Goal: Task Accomplishment & Management: Manage account settings

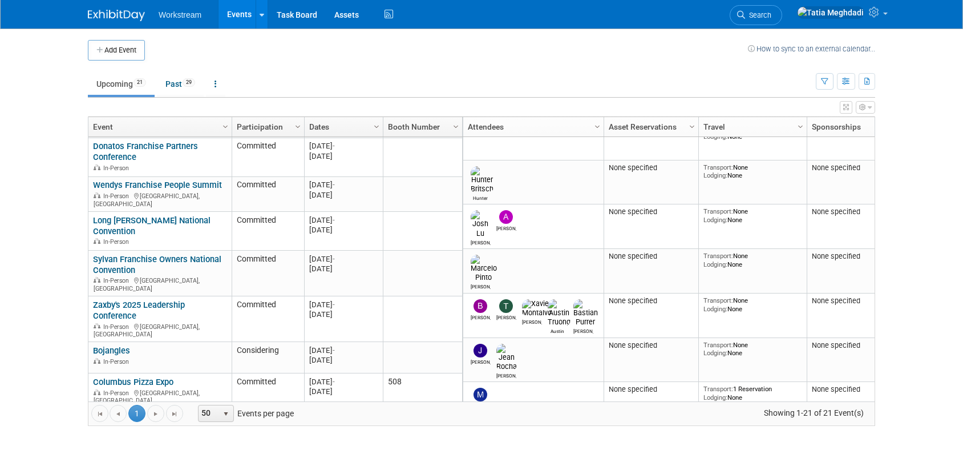
scroll to position [373, 0]
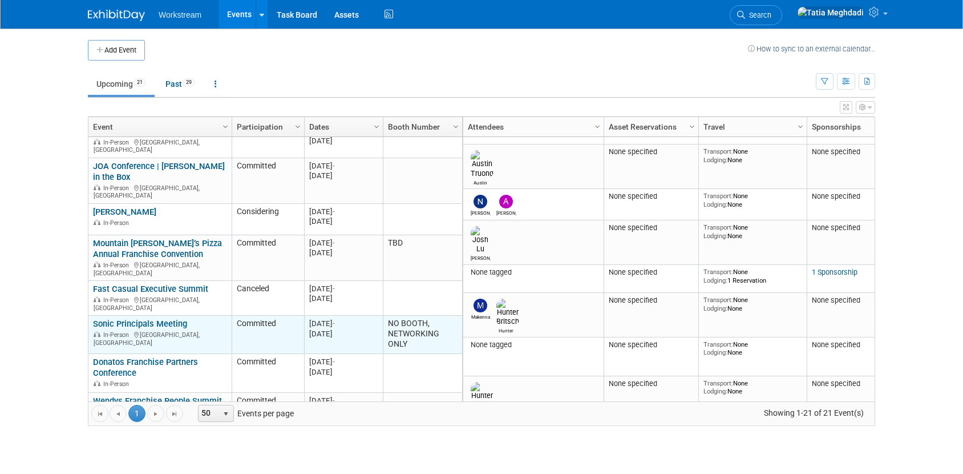
click at [129, 318] on link "Sonic Principals Meeting" at bounding box center [140, 323] width 94 height 10
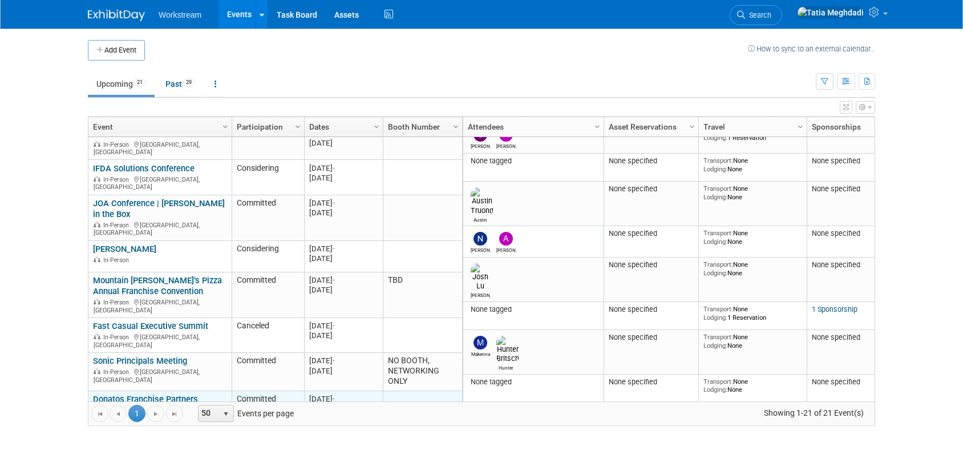
scroll to position [168, 0]
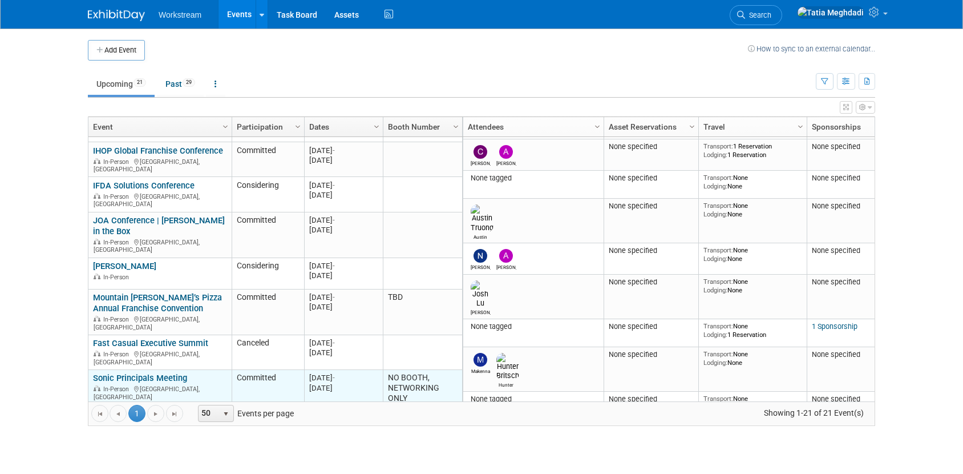
click at [147, 373] on link "Sonic Principals Meeting" at bounding box center [140, 378] width 94 height 10
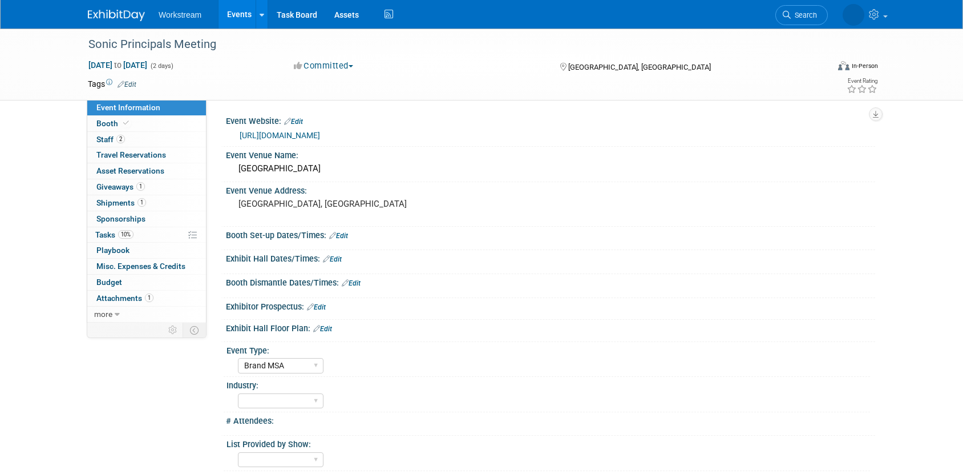
select select "Brand MSA"
click at [107, 122] on span "Booth" at bounding box center [113, 123] width 35 height 9
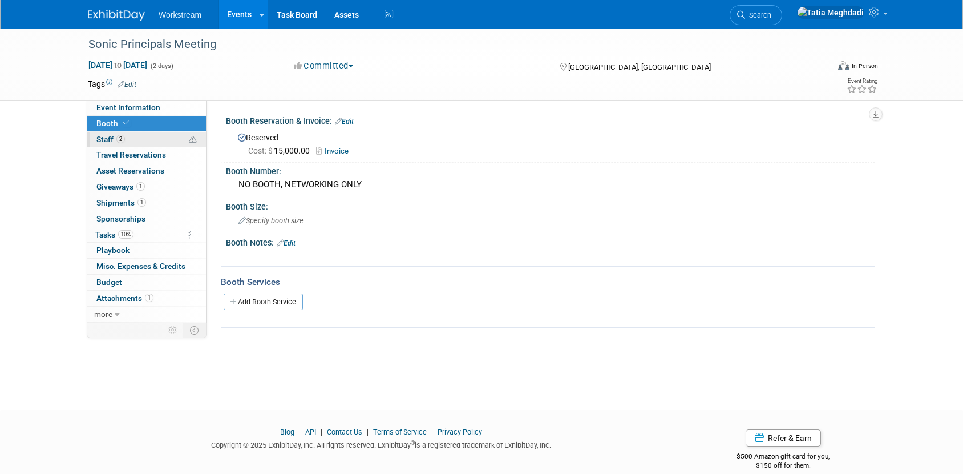
click at [103, 137] on span "Staff 2" at bounding box center [110, 139] width 29 height 9
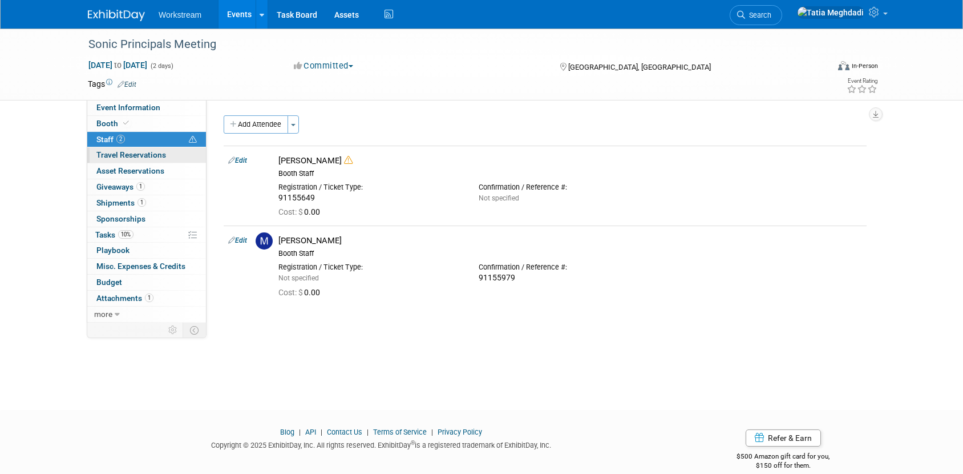
click at [105, 155] on span "Travel Reservations 0" at bounding box center [131, 154] width 70 height 9
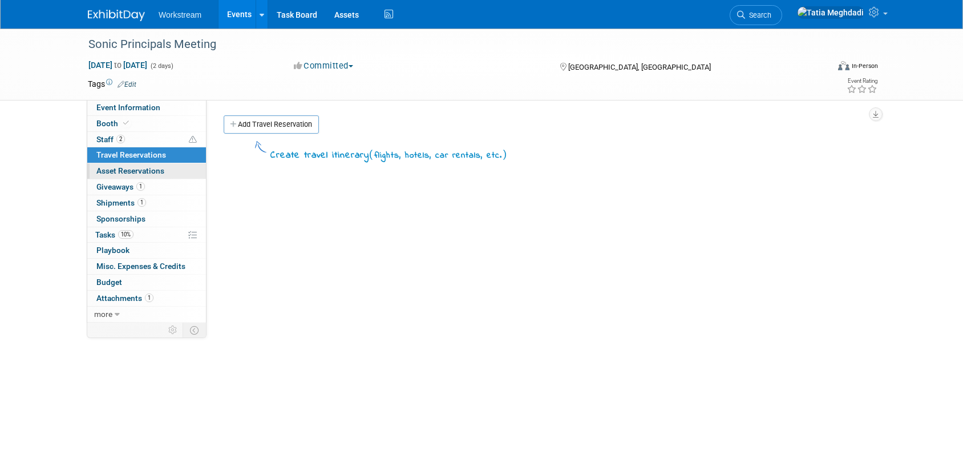
click at [106, 169] on span "Asset Reservations 0" at bounding box center [130, 170] width 68 height 9
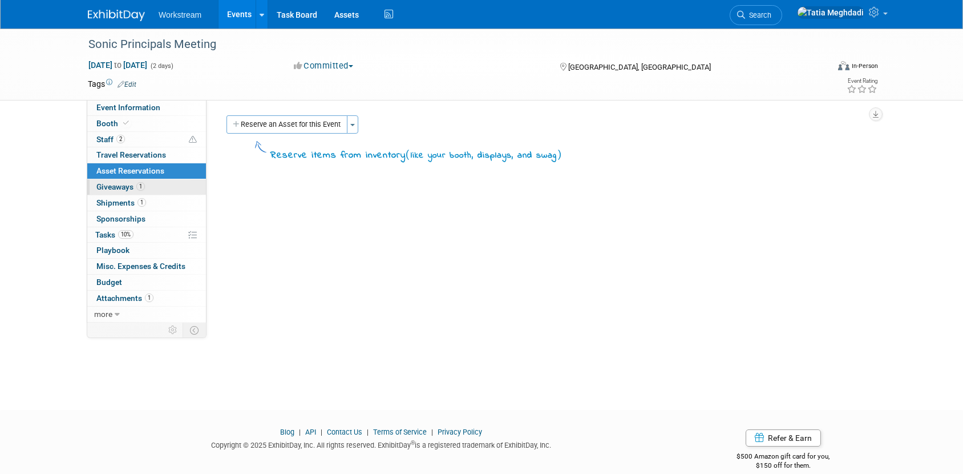
click at [106, 185] on span "Giveaways 1" at bounding box center [120, 186] width 49 height 9
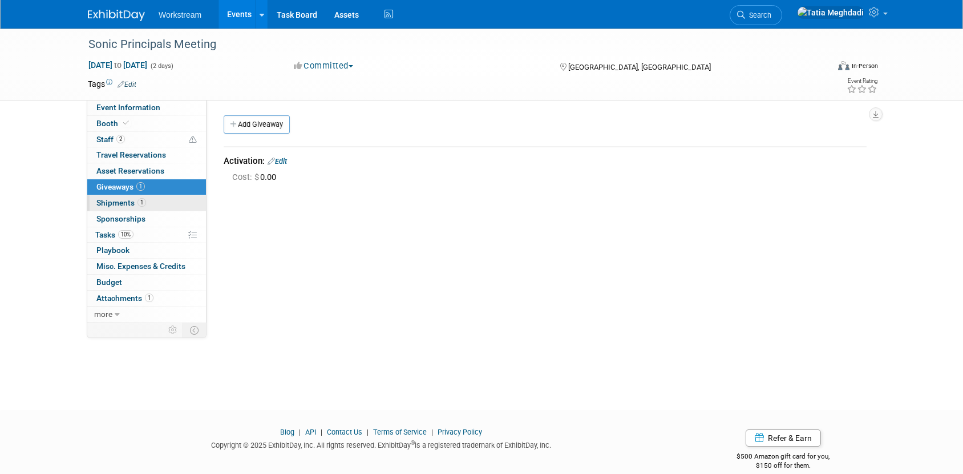
click at [108, 203] on span "Shipments 1" at bounding box center [121, 202] width 50 height 9
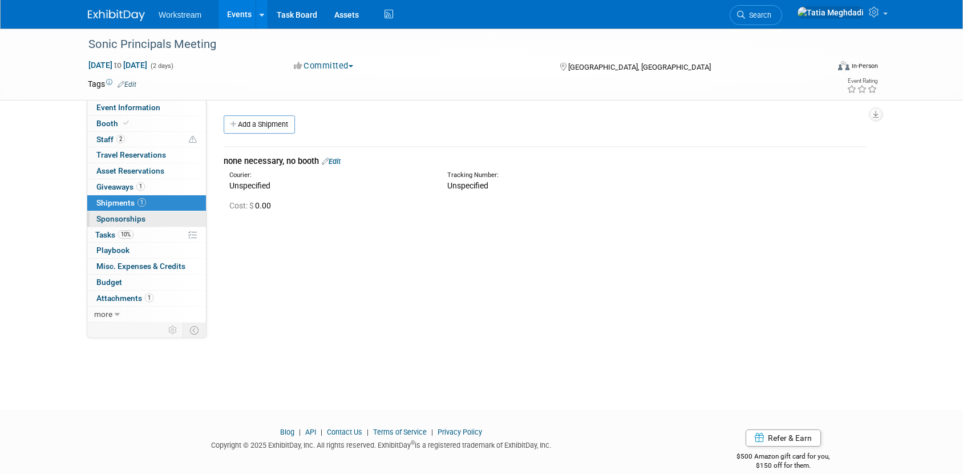
click at [114, 220] on span "Sponsorships 0" at bounding box center [120, 218] width 49 height 9
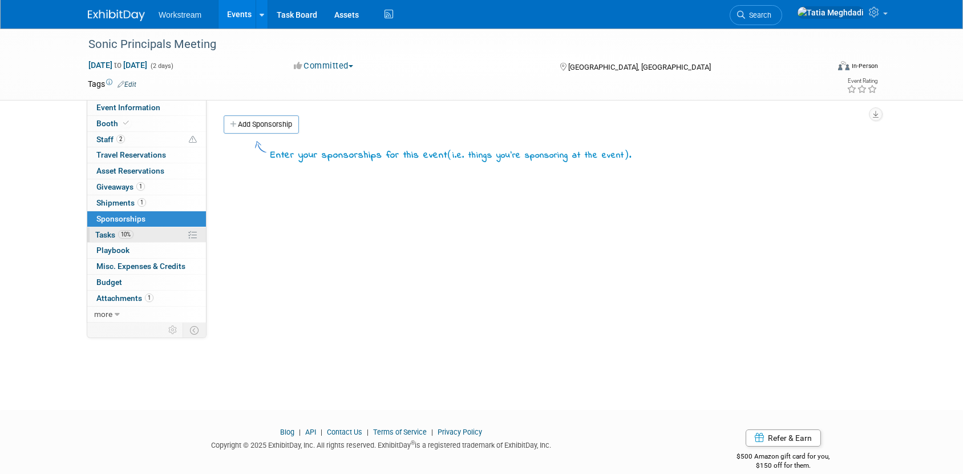
click at [108, 232] on span "Tasks 10%" at bounding box center [114, 234] width 38 height 9
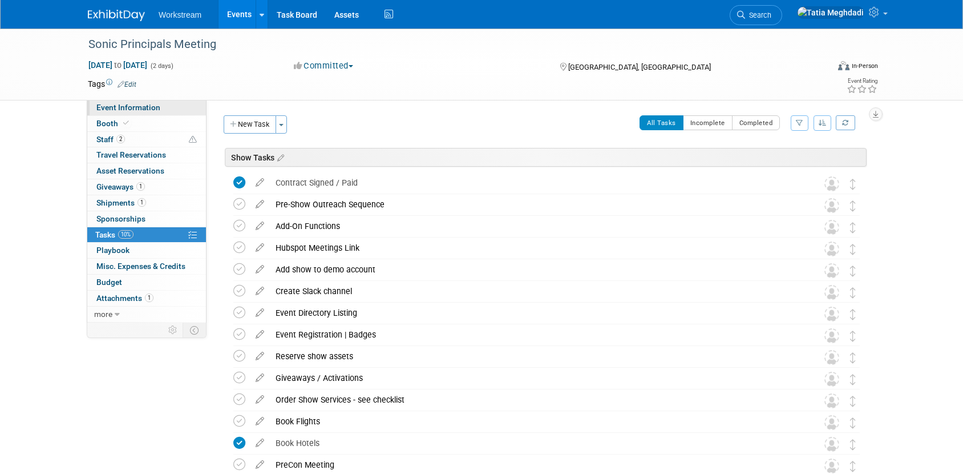
click at [104, 108] on span "Event Information" at bounding box center [128, 107] width 64 height 9
select select "Brand MSA"
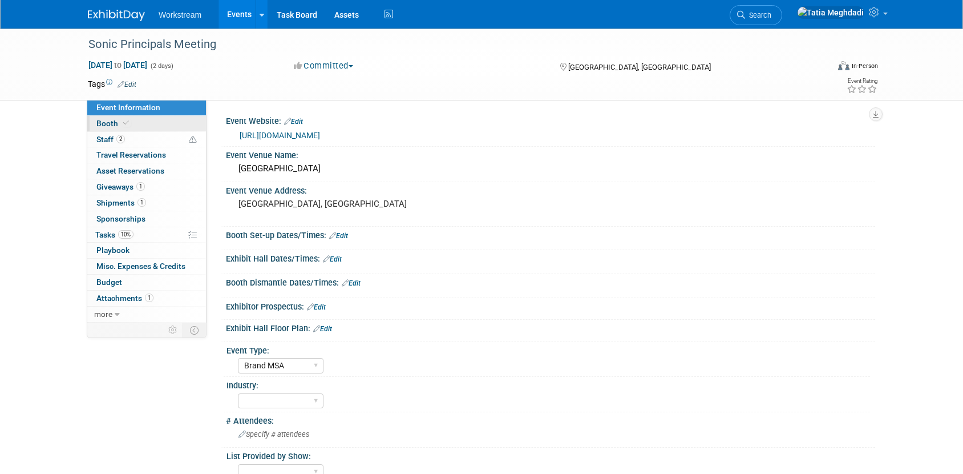
click at [104, 124] on span "Booth" at bounding box center [113, 123] width 35 height 9
select select "Brand MSA"
click at [293, 134] on link "[URL][DOMAIN_NAME]" at bounding box center [280, 135] width 80 height 9
click at [116, 106] on span "Event Information" at bounding box center [128, 107] width 64 height 9
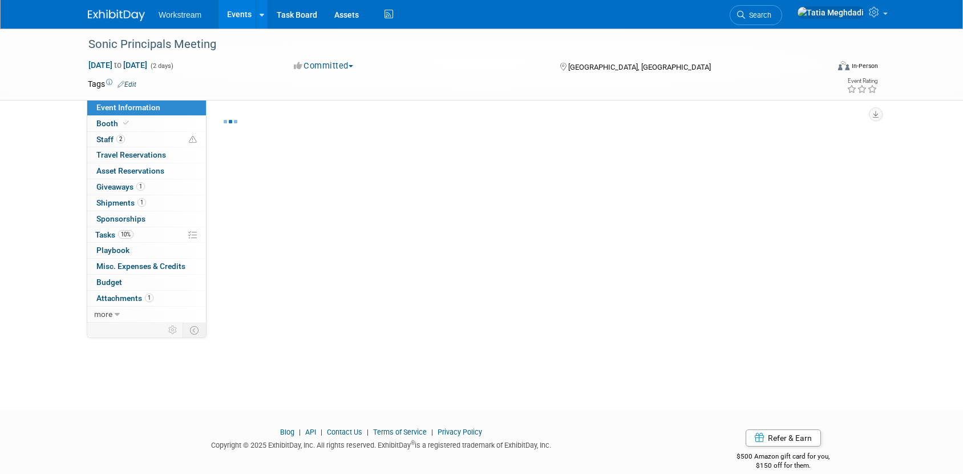
select select "Brand MSA"
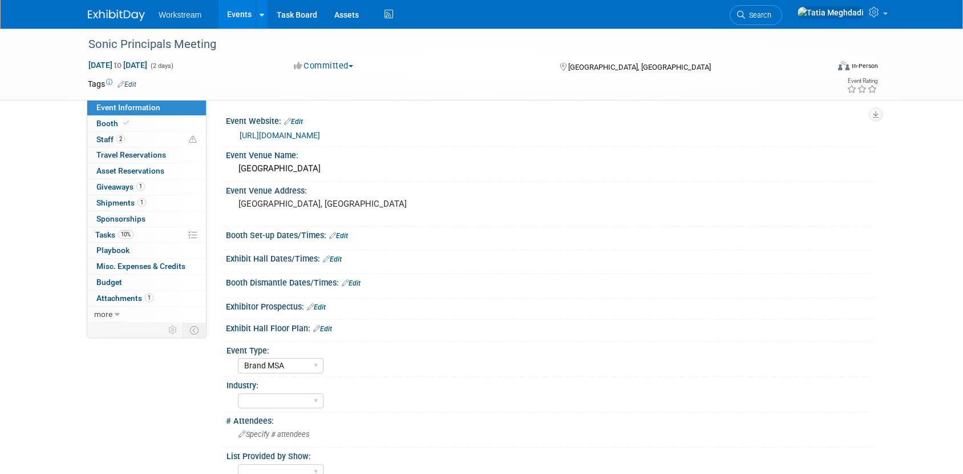
click at [116, 106] on span "Event Information" at bounding box center [128, 107] width 64 height 9
select select "Brand MSA"
